Goal: Find specific page/section: Find specific page/section

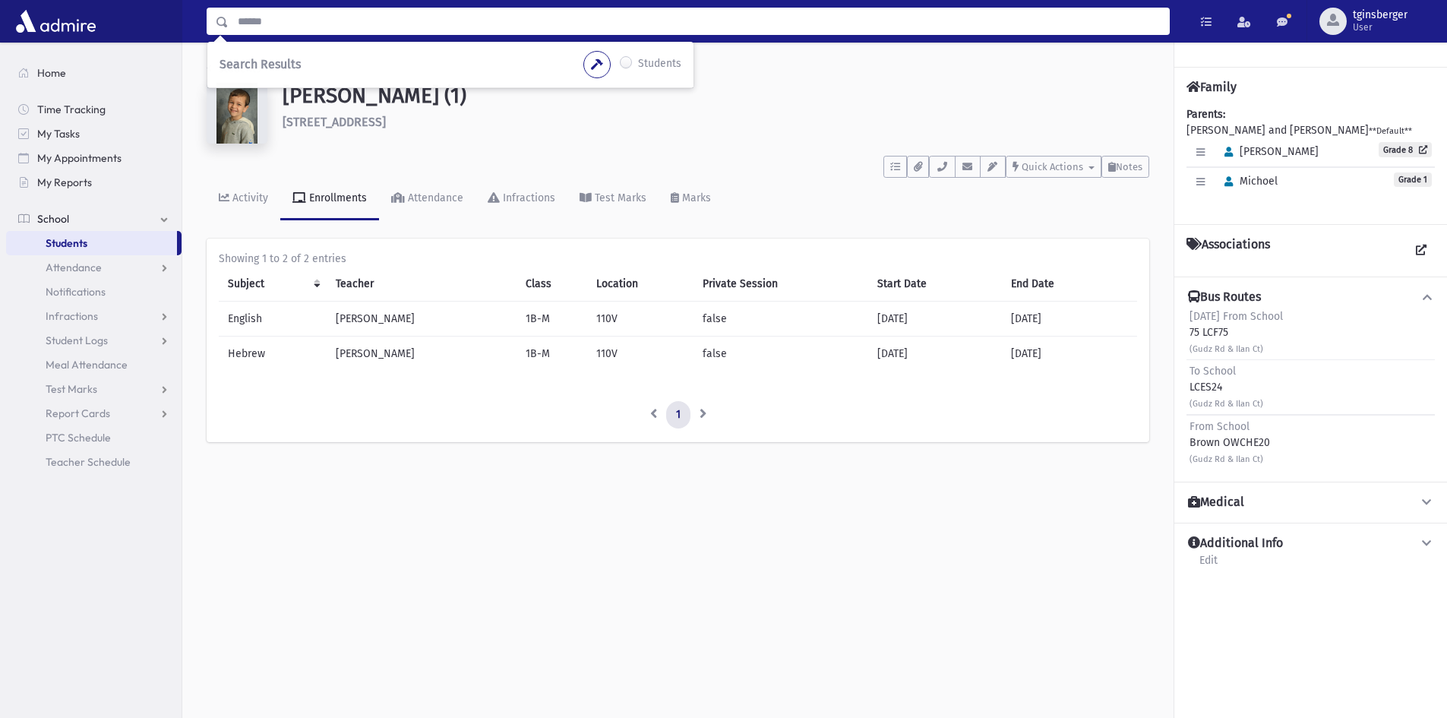
click at [696, 30] on input "Search" at bounding box center [699, 21] width 940 height 27
type input "********"
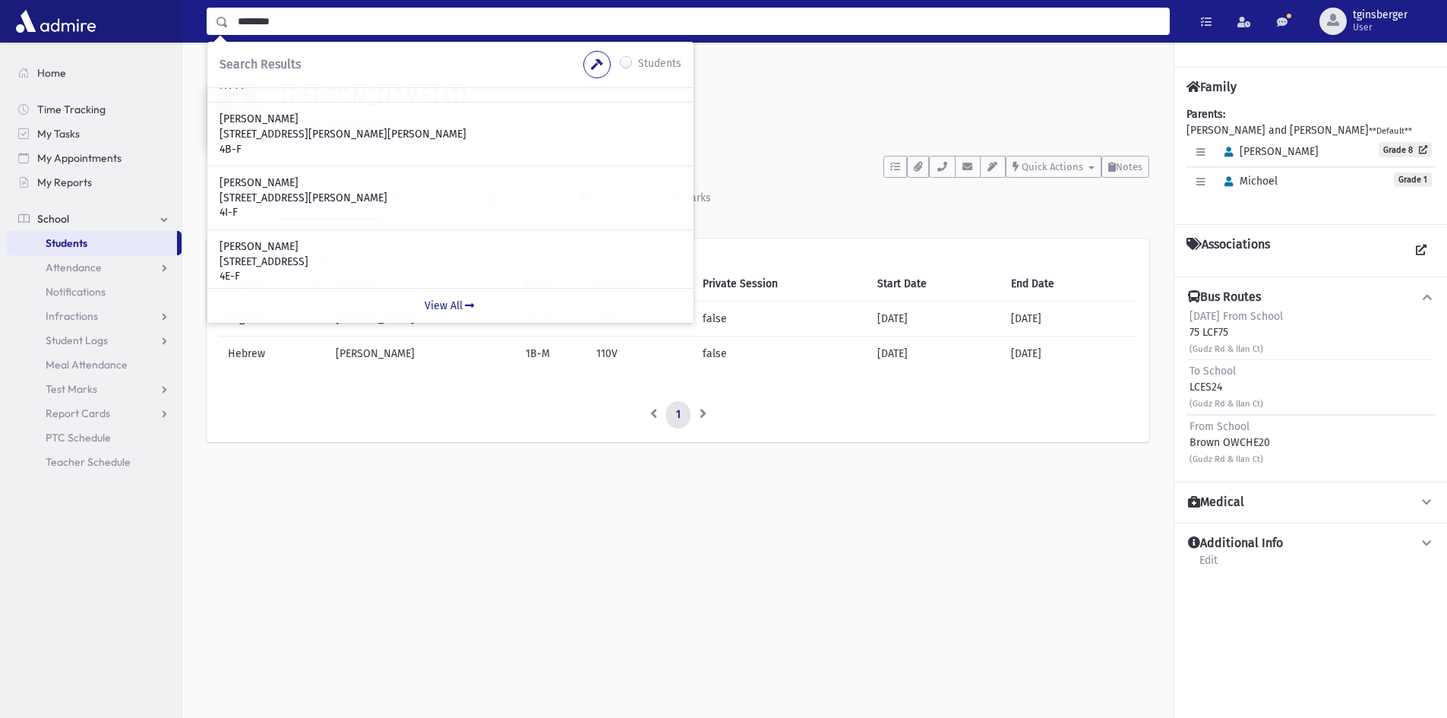
scroll to position [436, 0]
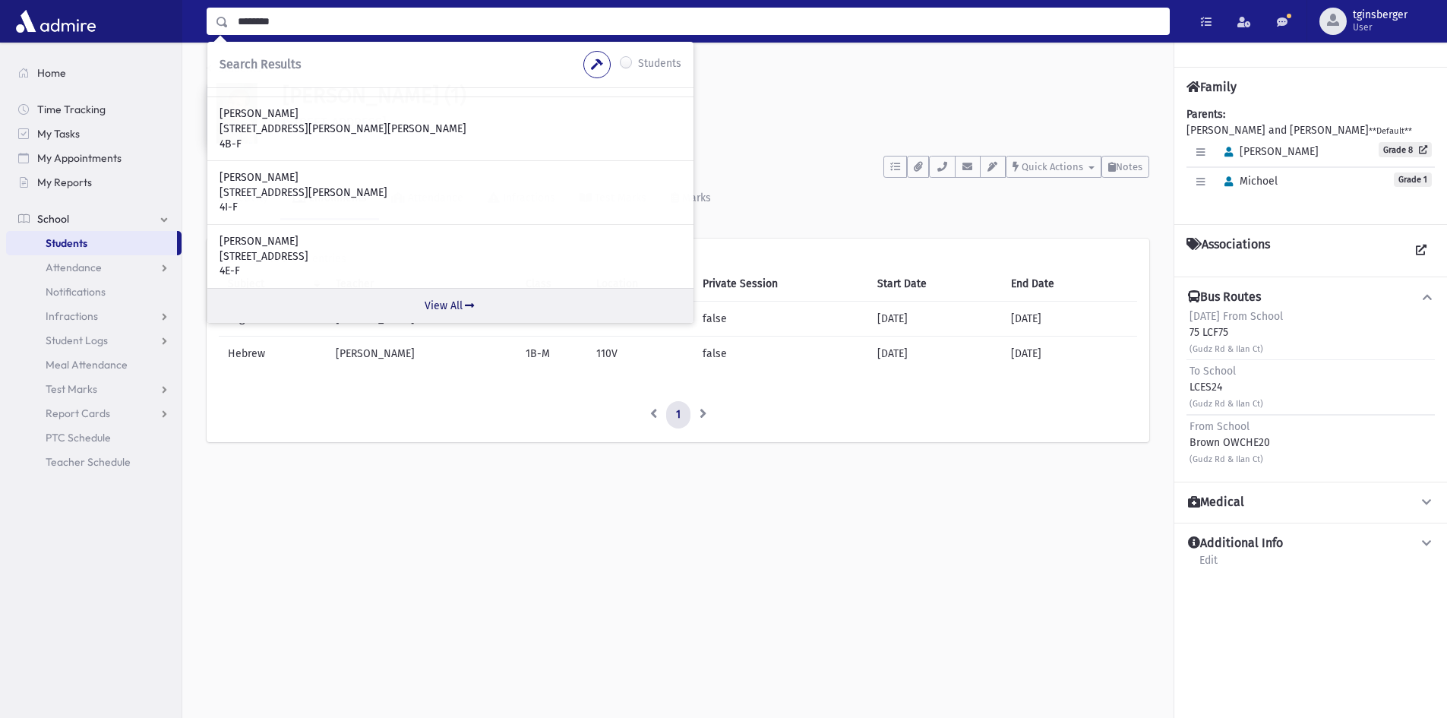
click at [451, 305] on link "View All" at bounding box center [450, 305] width 486 height 35
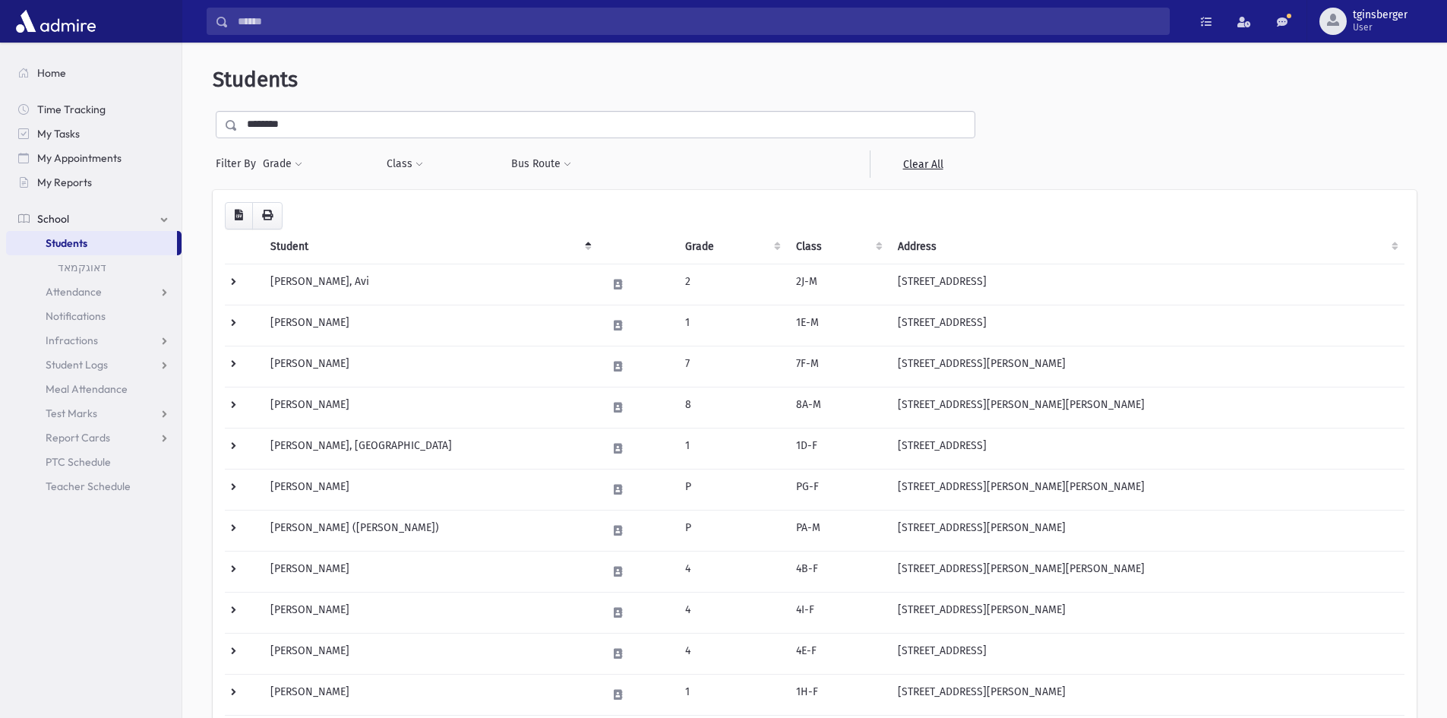
click at [706, 245] on th "Grade" at bounding box center [732, 246] width 112 height 35
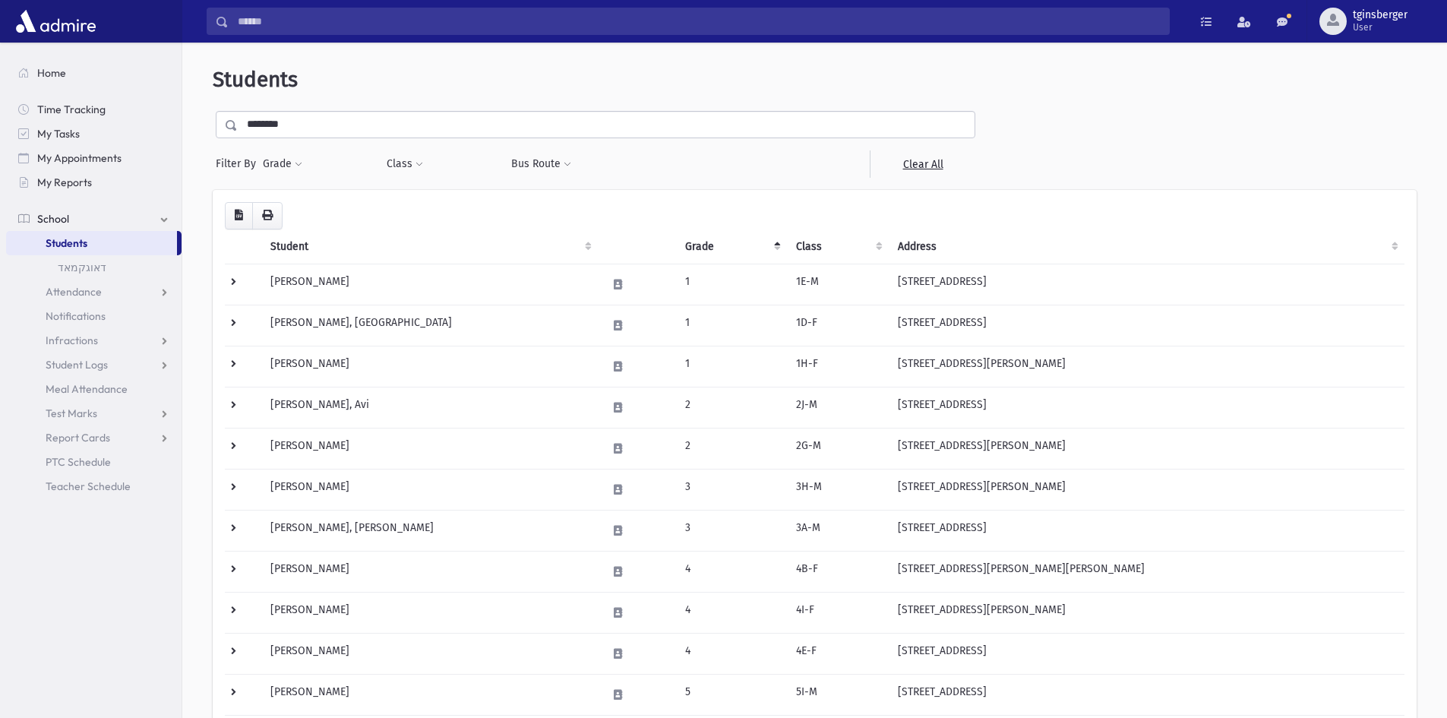
scroll to position [654, 0]
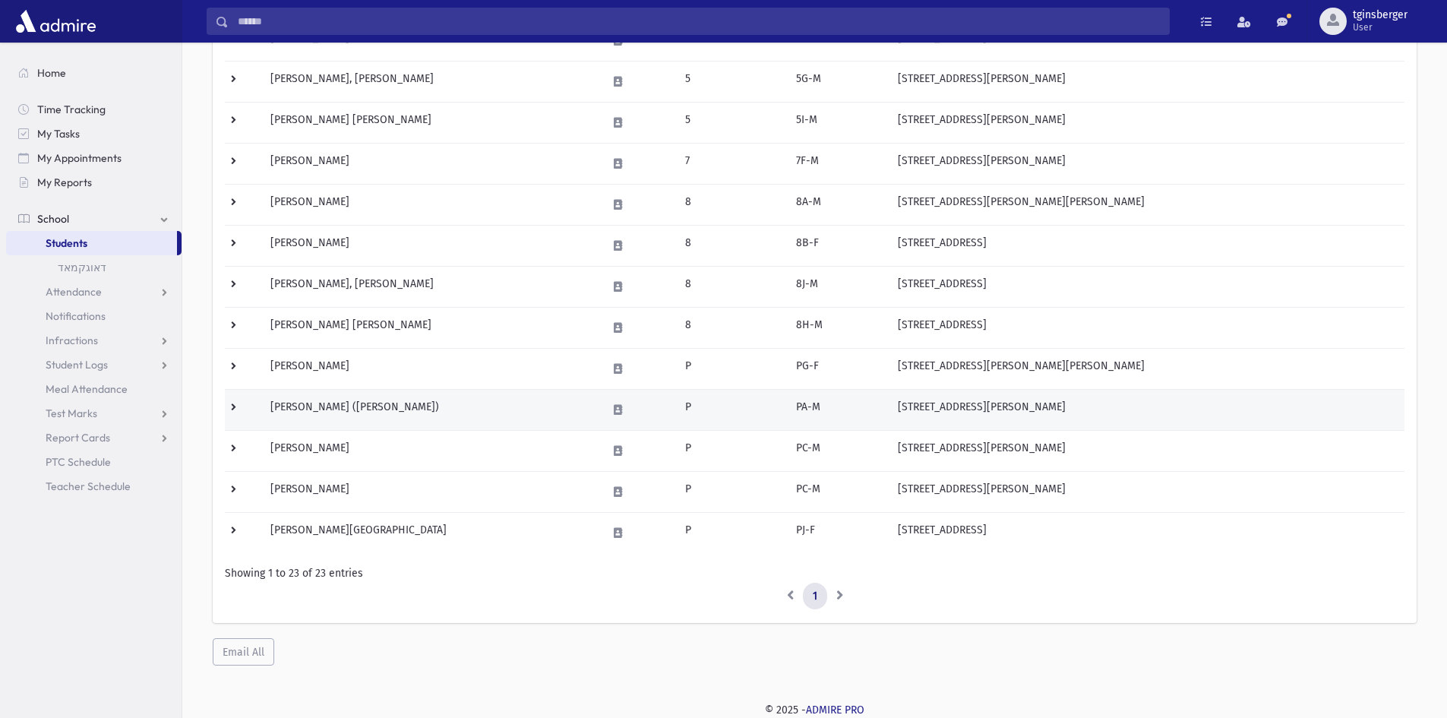
click at [333, 409] on td "Levovitz, Eliyohu Chaim (Eli)" at bounding box center [429, 409] width 336 height 41
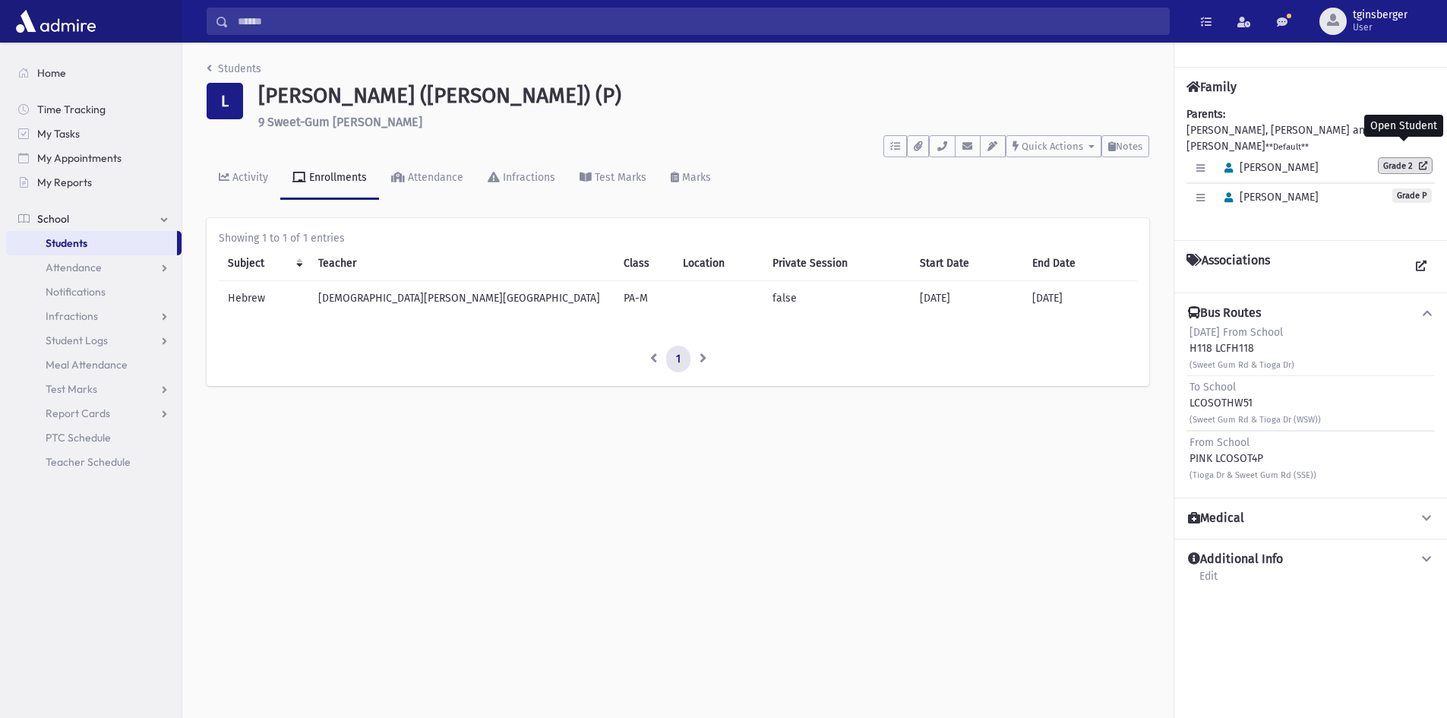
click at [1406, 158] on link "Grade 2" at bounding box center [1405, 165] width 53 height 15
